Goal: Task Accomplishment & Management: Manage account settings

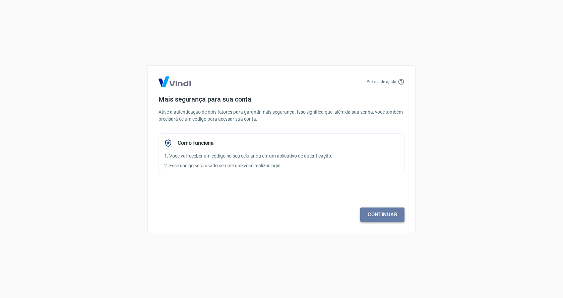
click at [384, 214] on link "Continuar" at bounding box center [382, 214] width 44 height 14
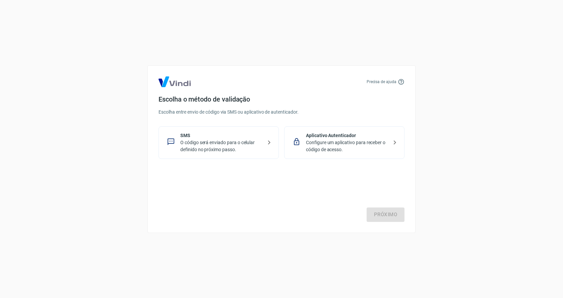
click at [202, 140] on p "O código será enviado para o celular definido no próximo passo." at bounding box center [221, 146] width 82 height 14
click at [385, 212] on link "Próximo" at bounding box center [386, 214] width 38 height 14
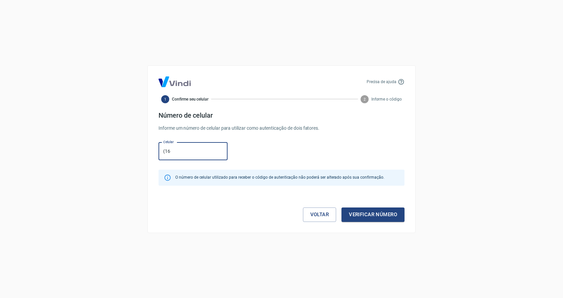
type input "[PHONE_NUMBER]"
click at [381, 214] on button "Verificar número" at bounding box center [372, 214] width 63 height 14
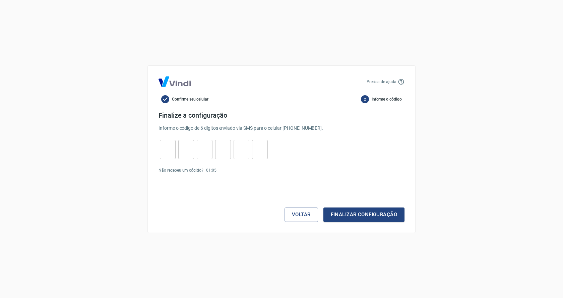
click at [165, 150] on input "tel" at bounding box center [168, 149] width 16 height 14
type input "6"
type input "5"
type input "7"
type input "4"
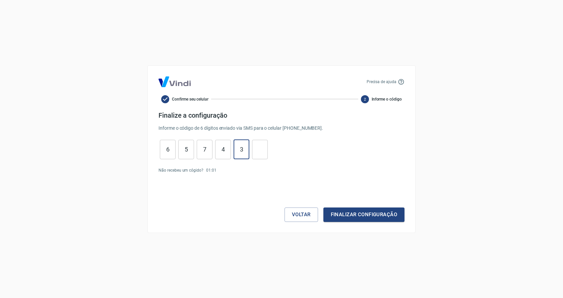
type input "3"
type input "4"
click at [363, 214] on button "Finalizar configuração" at bounding box center [363, 214] width 81 height 14
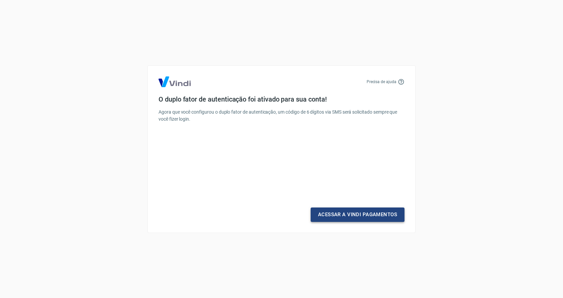
click at [358, 214] on link "Acessar a Vindi Pagamentos" at bounding box center [358, 214] width 94 height 14
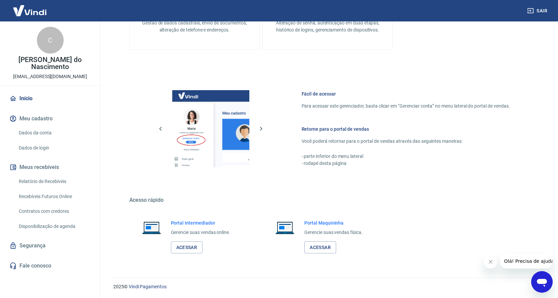
scroll to position [294, 0]
click at [36, 117] on button "Meu cadastro" at bounding box center [50, 118] width 84 height 15
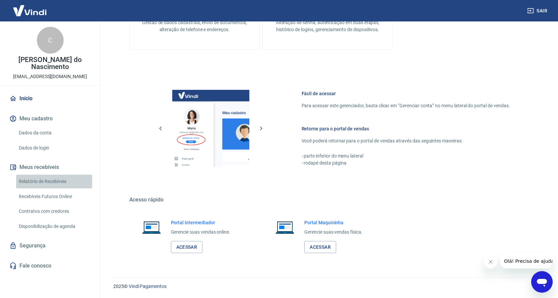
click at [34, 180] on link "Relatório de Recebíveis" at bounding box center [54, 182] width 76 height 14
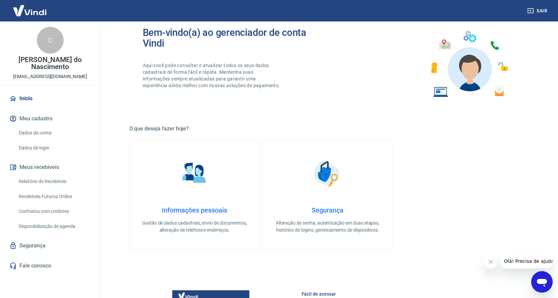
scroll to position [93, 0]
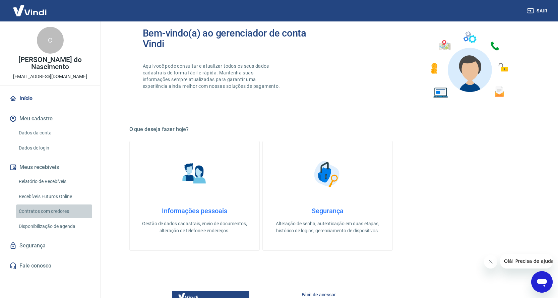
click at [27, 210] on link "Contratos com credores" at bounding box center [54, 211] width 76 height 14
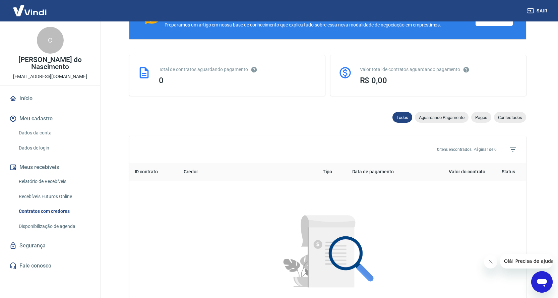
scroll to position [134, 0]
click at [25, 133] on link "Dados da conta" at bounding box center [54, 133] width 76 height 14
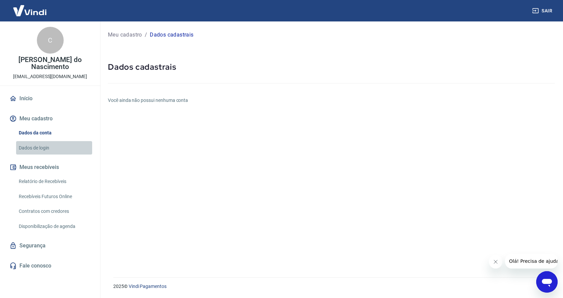
click at [24, 147] on link "Dados de login" at bounding box center [54, 148] width 76 height 14
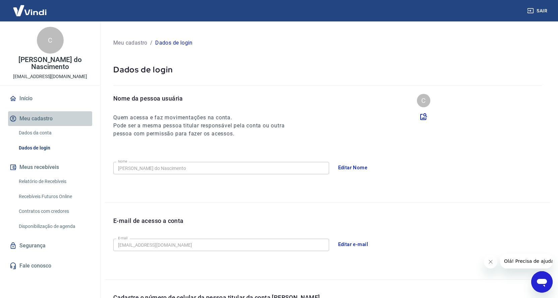
click at [25, 119] on button "Meu cadastro" at bounding box center [50, 118] width 84 height 15
click at [27, 196] on link "Recebíveis Futuros Online" at bounding box center [54, 197] width 76 height 14
